Goal: Task Accomplishment & Management: Use online tool/utility

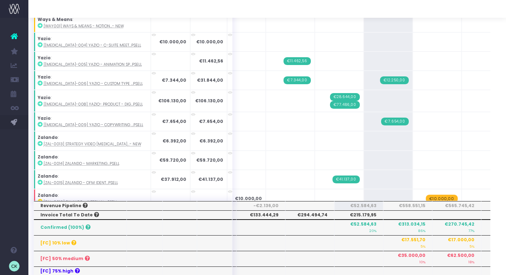
scroll to position [716, 0]
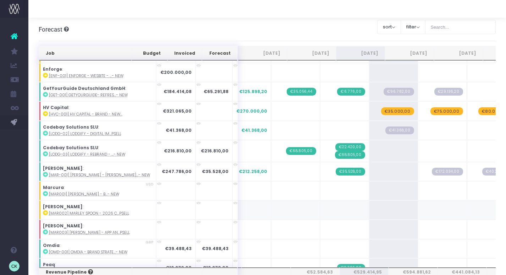
scroll to position [76, 0]
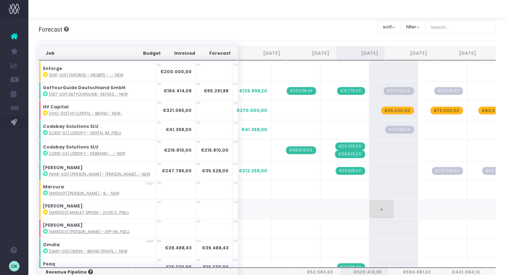
click at [369, 212] on span "+" at bounding box center [381, 209] width 24 height 18
click at [369, 211] on span "+" at bounding box center [381, 209] width 24 height 18
click at [369, 207] on span "+" at bounding box center [381, 209] width 24 height 18
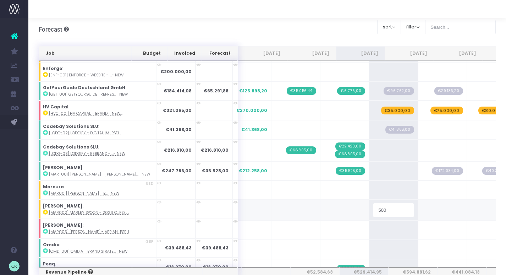
type input "5000"
click at [383, 207] on span "€5.000,00" at bounding box center [398, 209] width 30 height 8
type input "10000"
click at [418, 209] on span "+" at bounding box center [430, 209] width 24 height 18
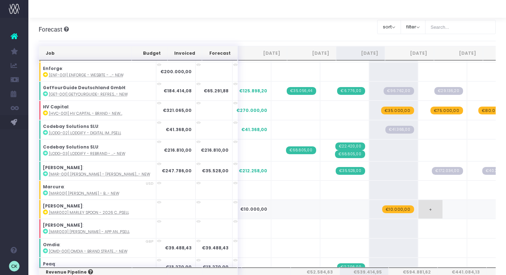
click at [418, 209] on span "+" at bounding box center [430, 209] width 24 height 18
type input "100000"
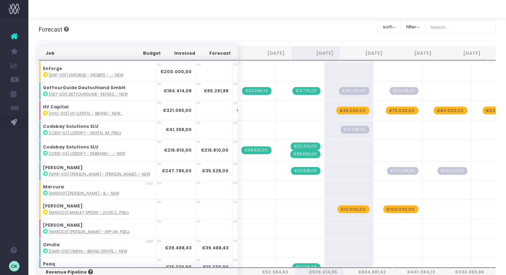
scroll to position [0, 0]
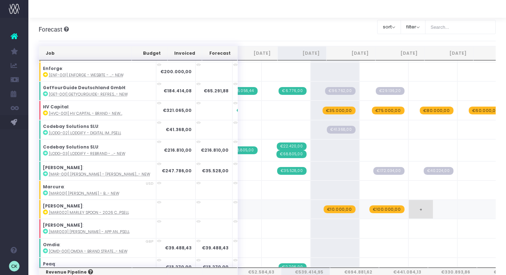
click at [409, 213] on span "+" at bounding box center [421, 209] width 24 height 18
type input "60000"
